Goal: Task Accomplishment & Management: Complete application form

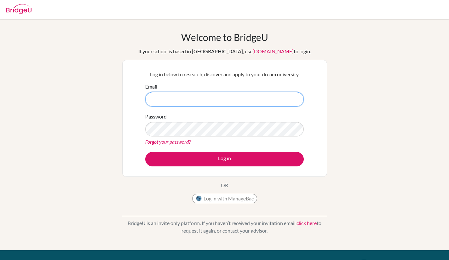
type input "vaddis@jess.sch.ae"
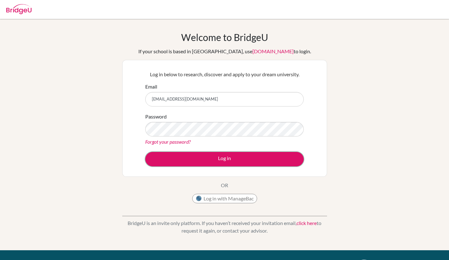
click at [230, 154] on button "Log in" at bounding box center [224, 159] width 159 height 14
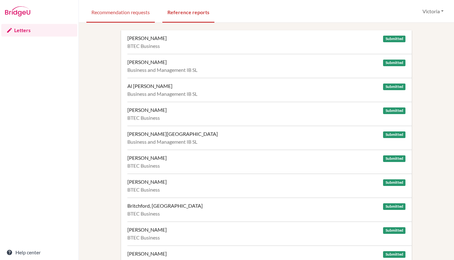
click at [140, 15] on link "Recommendation requests" at bounding box center [120, 12] width 68 height 22
click at [110, 16] on link "Recommendation requests" at bounding box center [120, 12] width 68 height 22
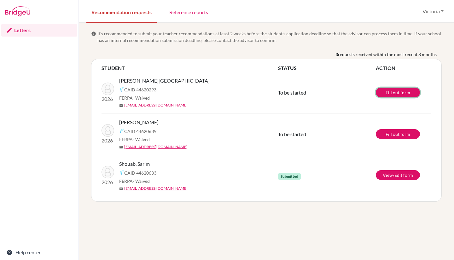
click at [395, 96] on link "Fill out form" at bounding box center [398, 93] width 44 height 10
click at [399, 90] on link "Fill out form" at bounding box center [398, 93] width 44 height 10
click at [398, 93] on link "Edit form" at bounding box center [398, 93] width 44 height 10
click at [417, 92] on link "Edit form" at bounding box center [398, 93] width 44 height 10
